Goal: Information Seeking & Learning: Learn about a topic

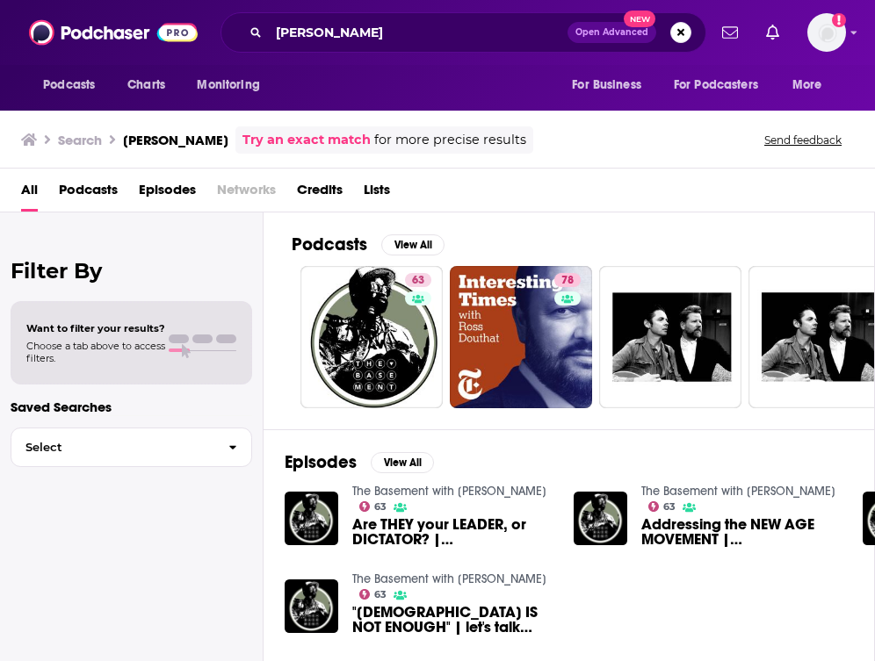
click at [357, 49] on div "[PERSON_NAME] Open Advanced New" at bounding box center [463, 32] width 486 height 40
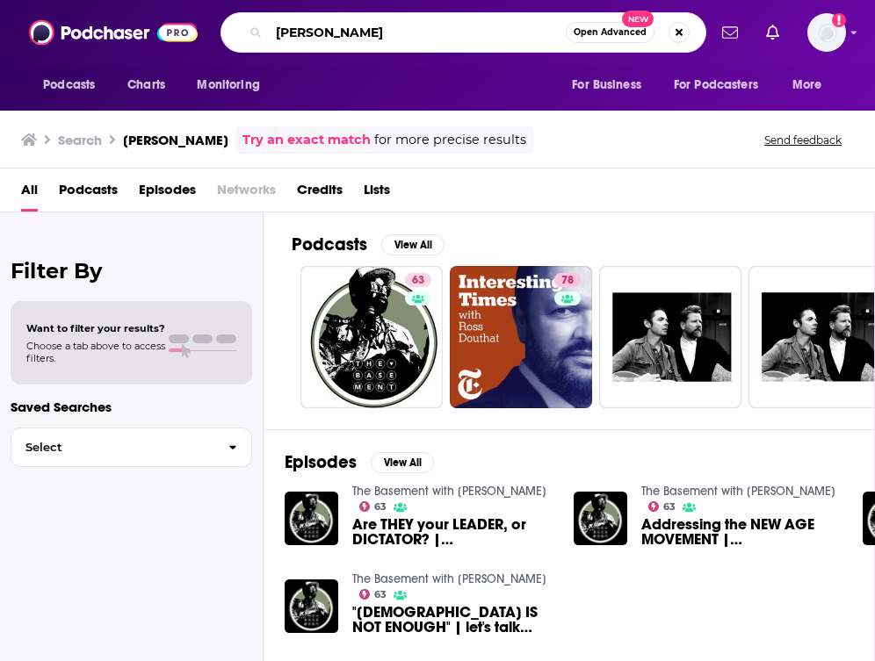
drag, startPoint x: 360, startPoint y: 44, endPoint x: 269, endPoint y: 42, distance: 91.4
click at [269, 42] on input "[PERSON_NAME]" at bounding box center [417, 32] width 297 height 28
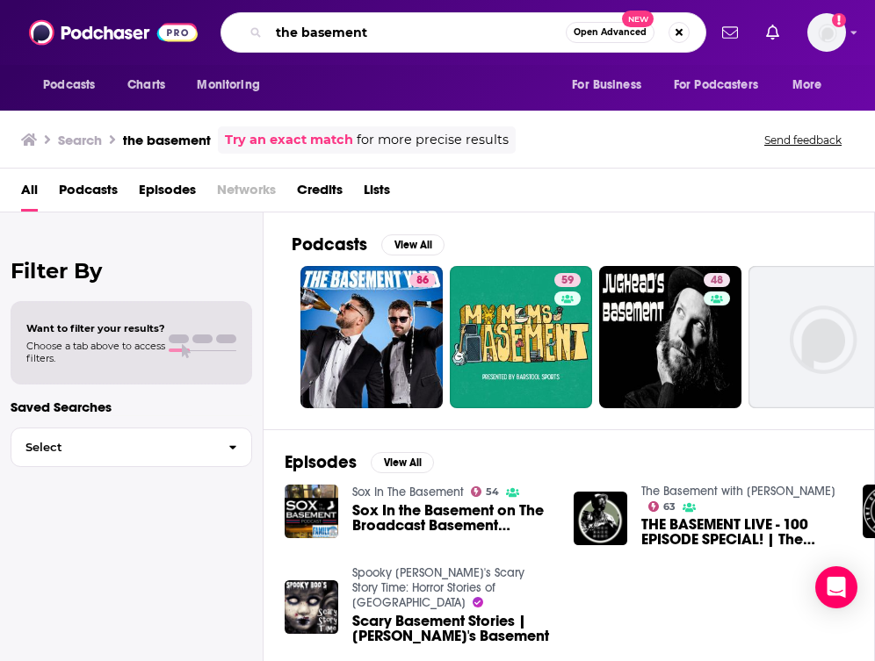
click at [423, 29] on input "the basement" at bounding box center [417, 32] width 297 height 28
paste input "The Basement with [PERSON_NAME]"
type input "The Basement with [PERSON_NAME]"
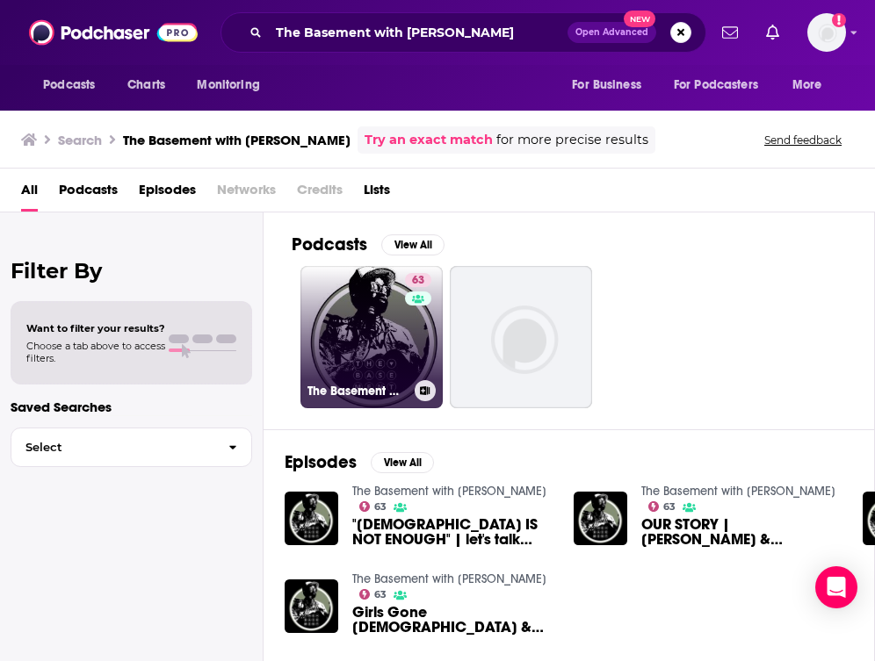
click at [365, 354] on link "63 The Basement with [PERSON_NAME]" at bounding box center [371, 337] width 142 height 142
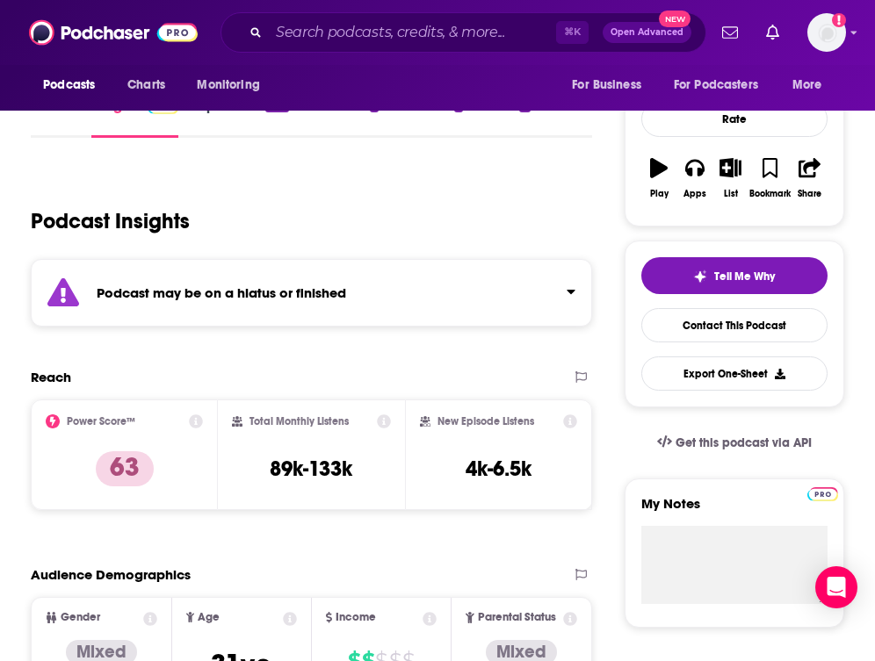
scroll to position [220, 0]
